Goal: Task Accomplishment & Management: Complete application form

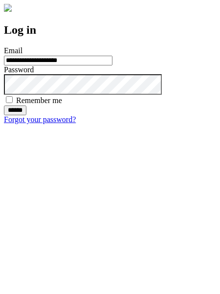
type input "**********"
click at [26, 115] on input "******" at bounding box center [15, 110] width 22 height 10
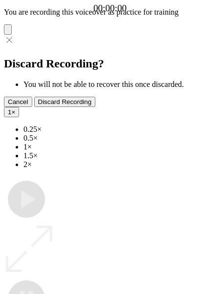
type input "**********"
